Goal: Navigation & Orientation: Find specific page/section

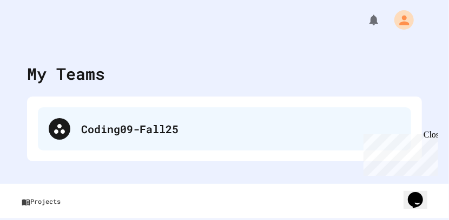
click at [163, 123] on div "Coding09-Fall25" at bounding box center [240, 129] width 319 height 16
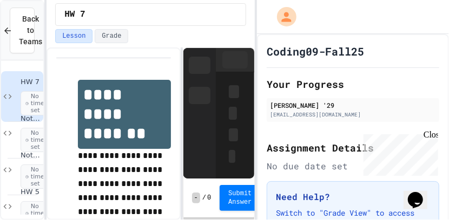
click at [34, 86] on span "HW 7" at bounding box center [31, 82] width 21 height 9
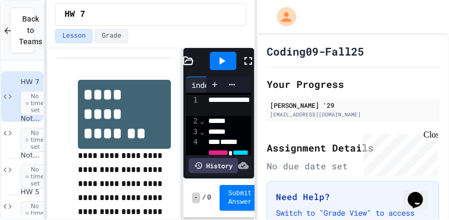
click at [245, 61] on icon at bounding box center [248, 61] width 13 height 13
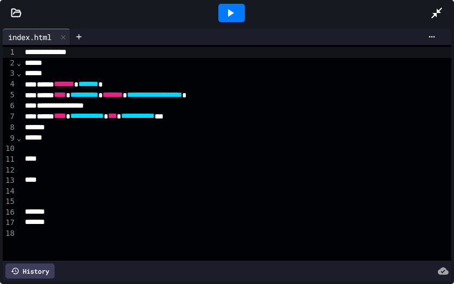
click at [434, 13] on icon at bounding box center [436, 13] width 11 height 11
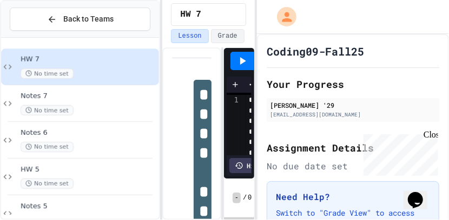
click at [161, 101] on div "**********" at bounding box center [224, 110] width 449 height 220
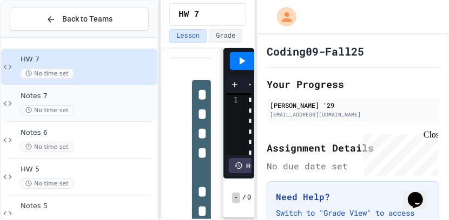
click at [67, 96] on span "Notes 7" at bounding box center [88, 96] width 135 height 9
